Goal: Navigation & Orientation: Find specific page/section

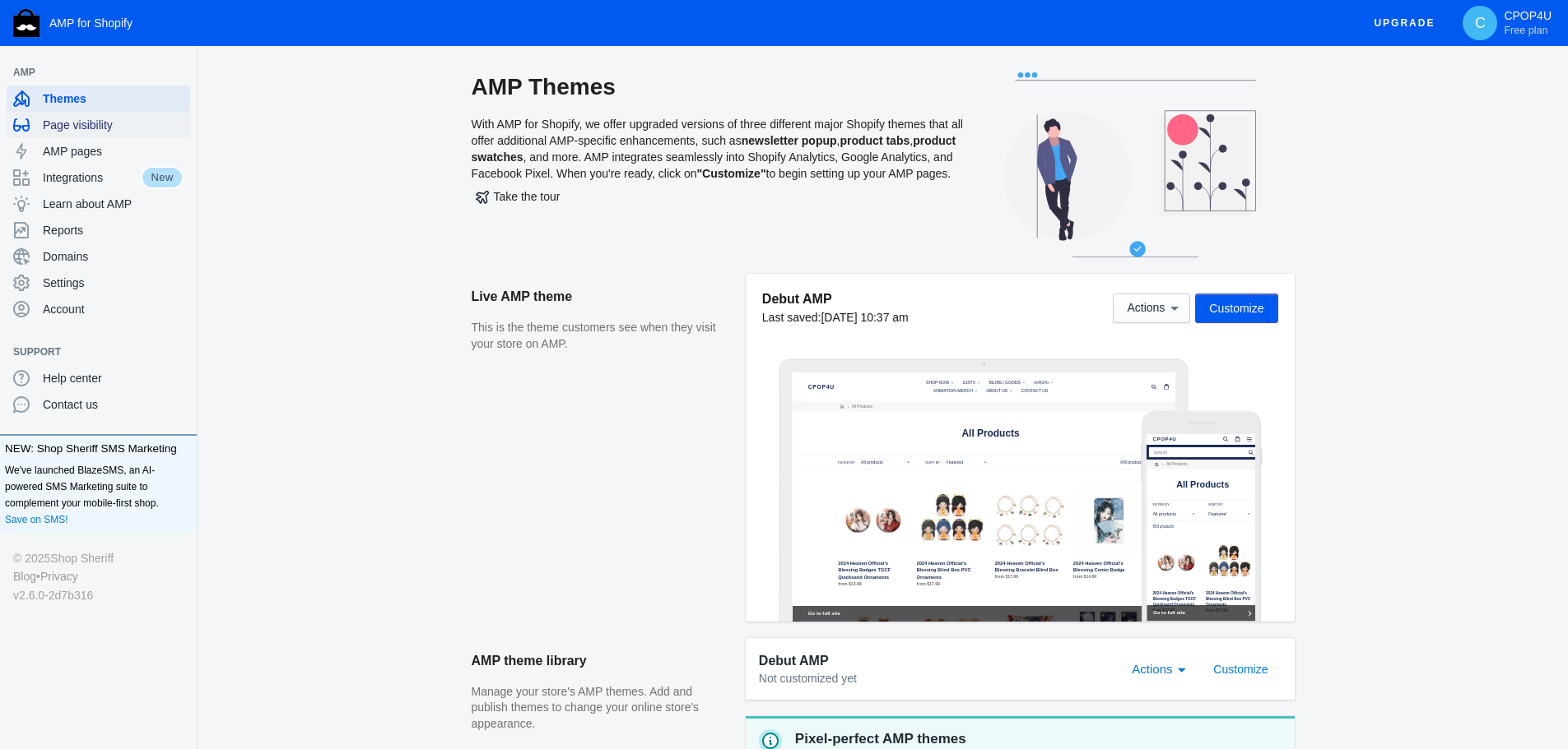
click at [111, 132] on span "Page visibility" at bounding box center [113, 124] width 140 height 16
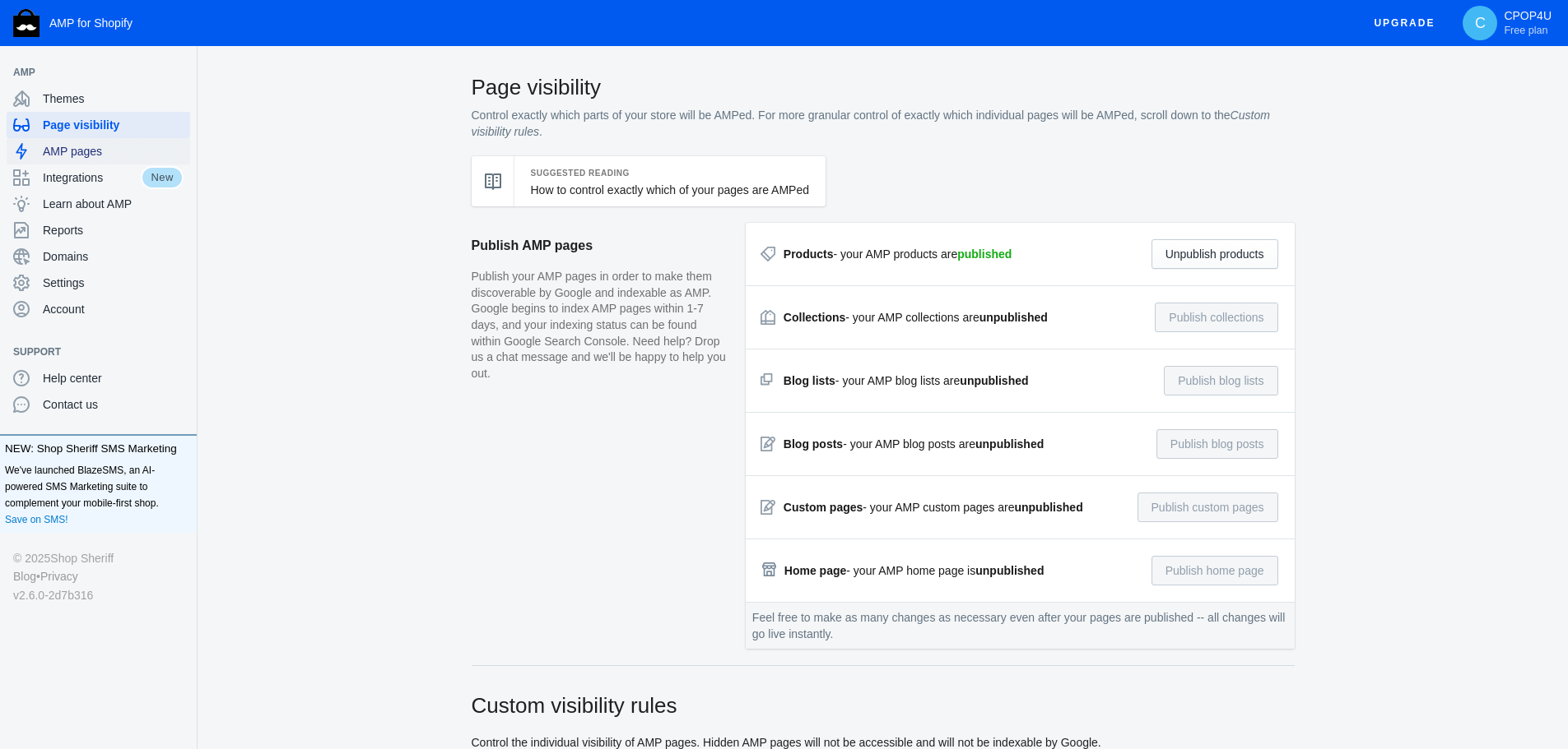
click at [92, 150] on span "AMP pages" at bounding box center [113, 150] width 140 height 16
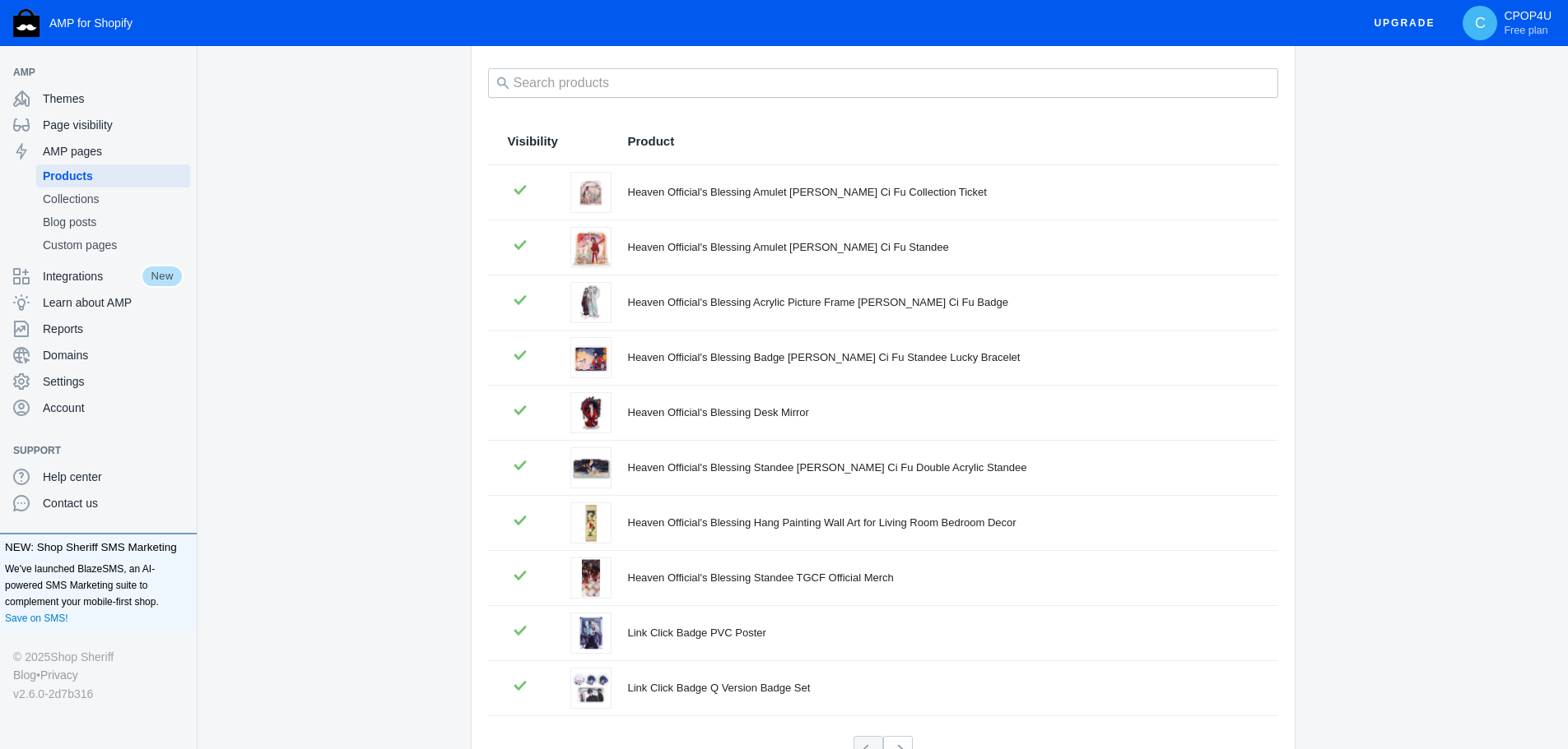
scroll to position [222, 0]
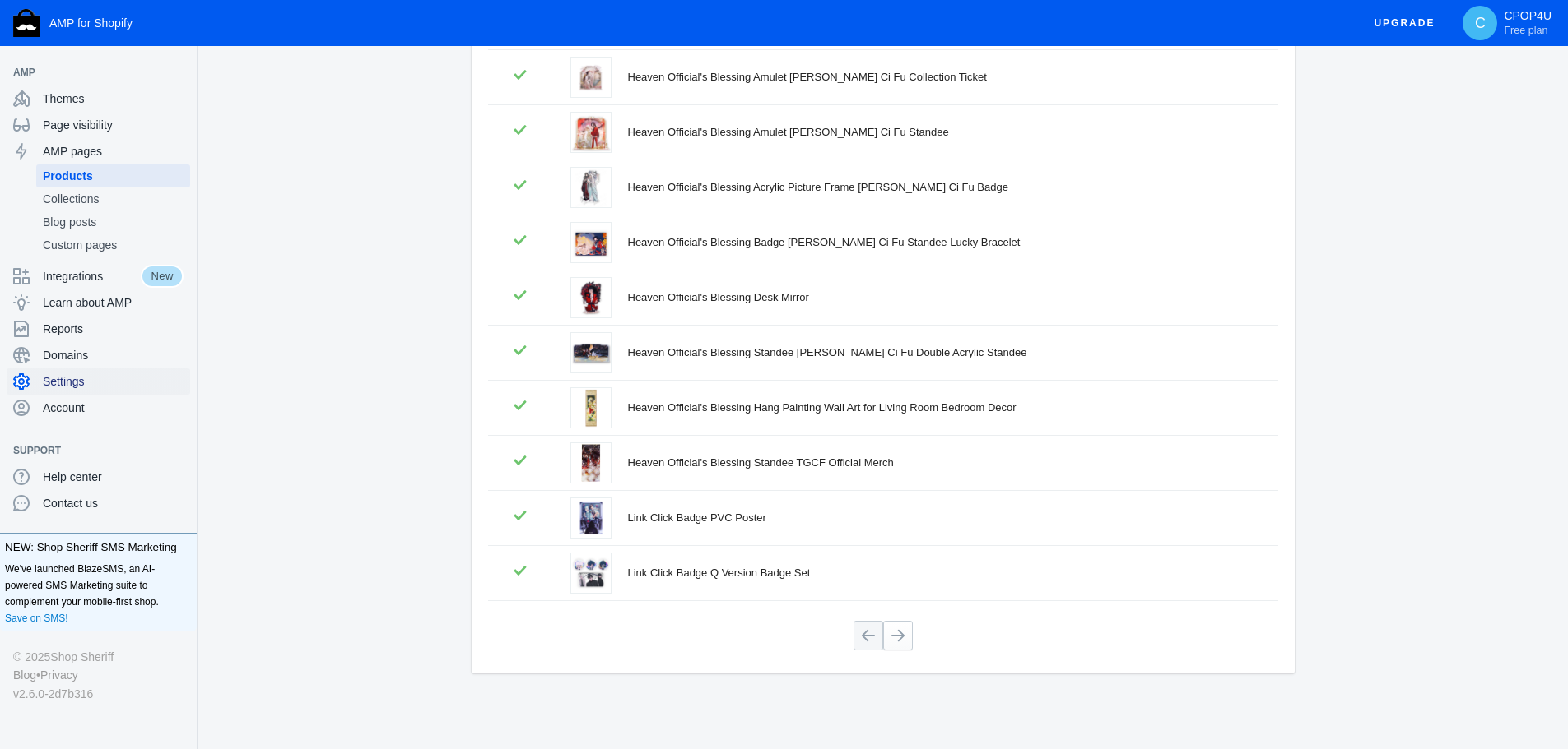
click at [76, 381] on span "Settings" at bounding box center [113, 381] width 140 height 16
